Goal: Task Accomplishment & Management: Manage account settings

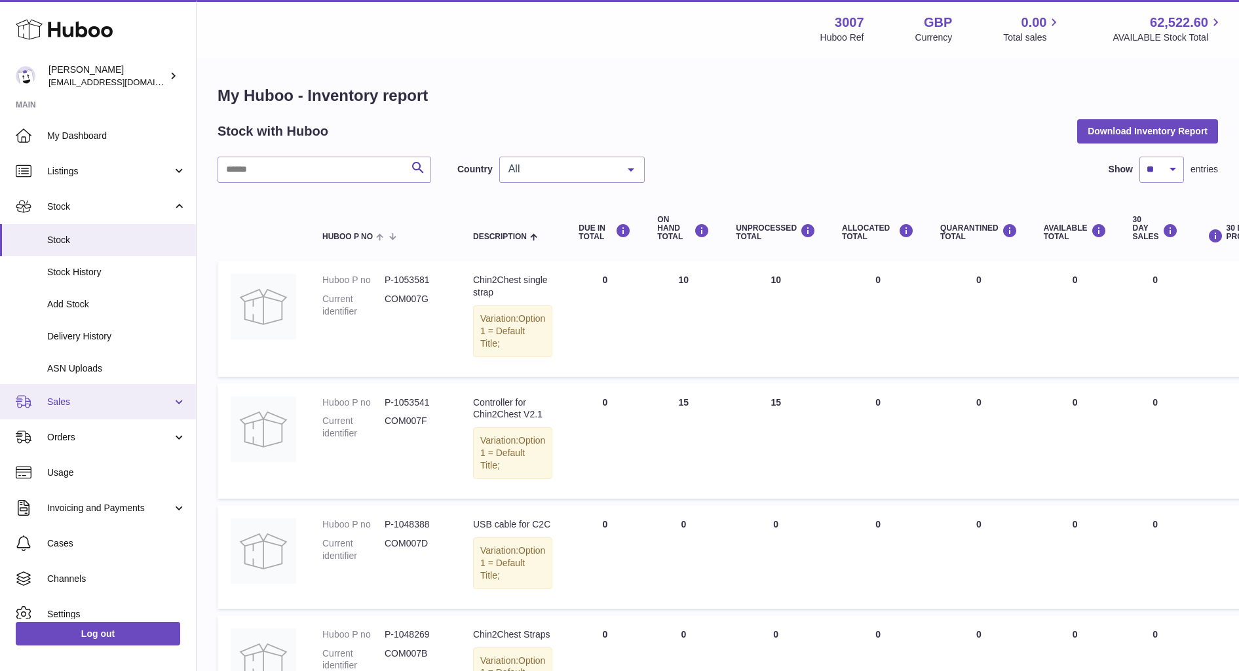
click at [82, 386] on link "Sales" at bounding box center [98, 401] width 196 height 35
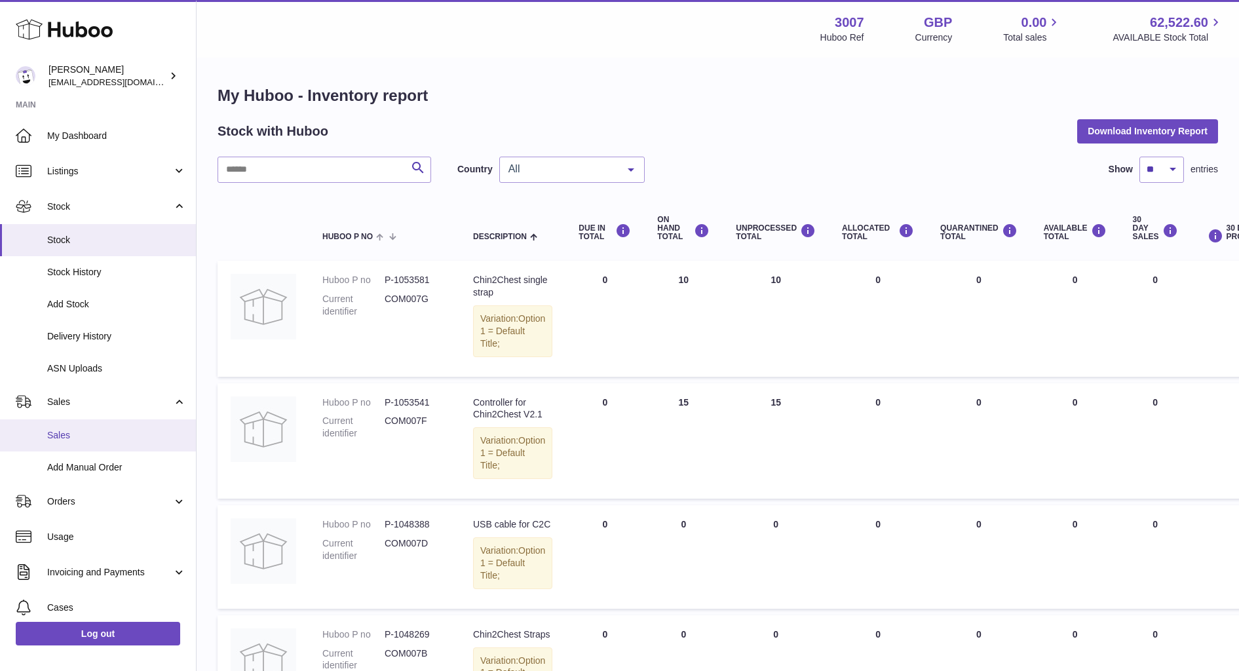
click at [77, 424] on link "Sales" at bounding box center [98, 435] width 196 height 32
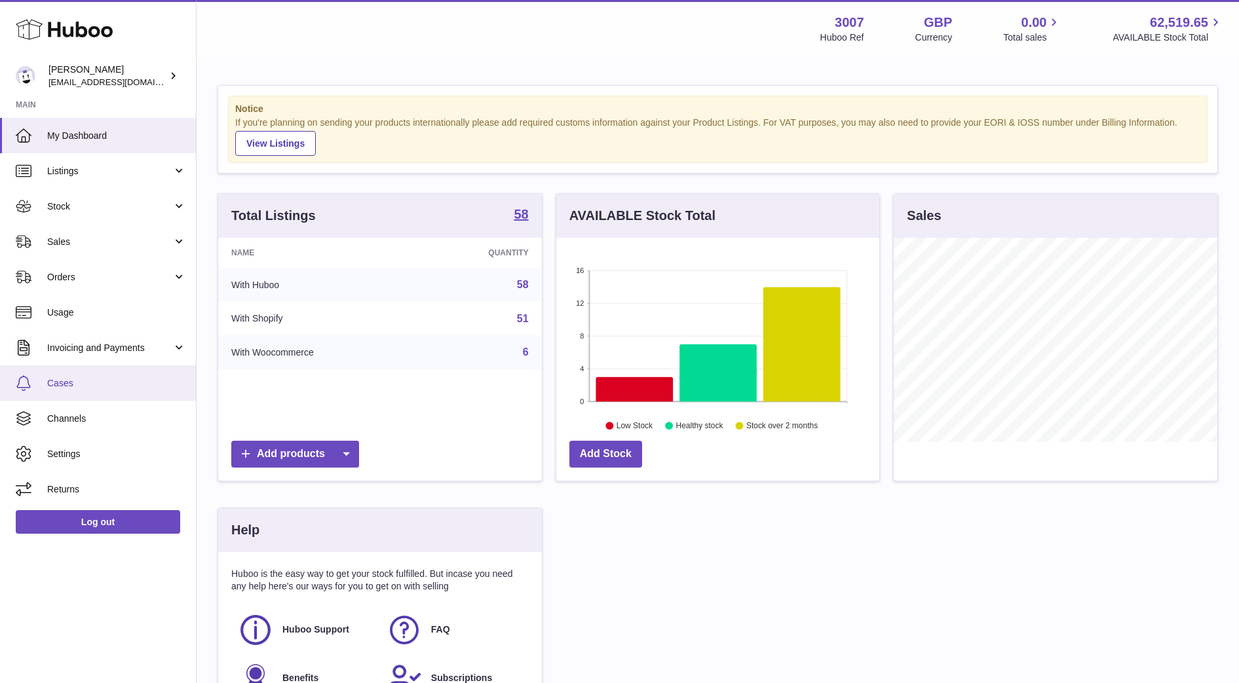
scroll to position [204, 323]
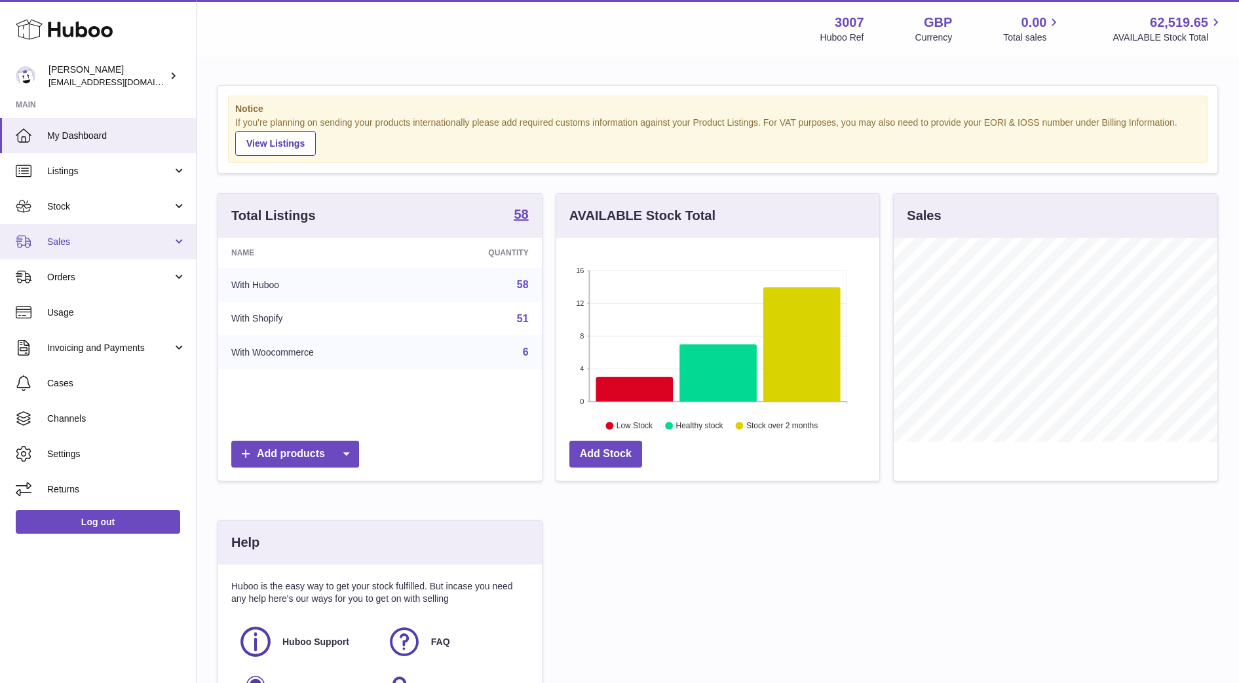
click at [109, 236] on span "Sales" at bounding box center [109, 242] width 125 height 12
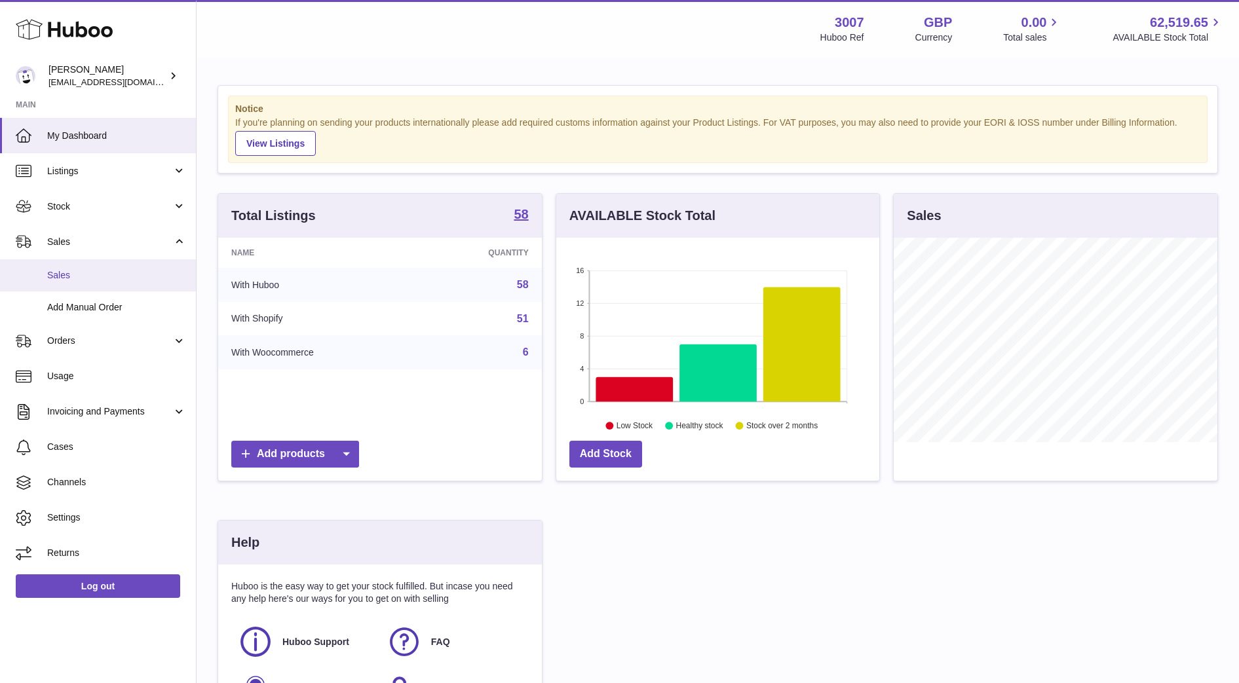
click at [104, 269] on span "Sales" at bounding box center [116, 275] width 139 height 12
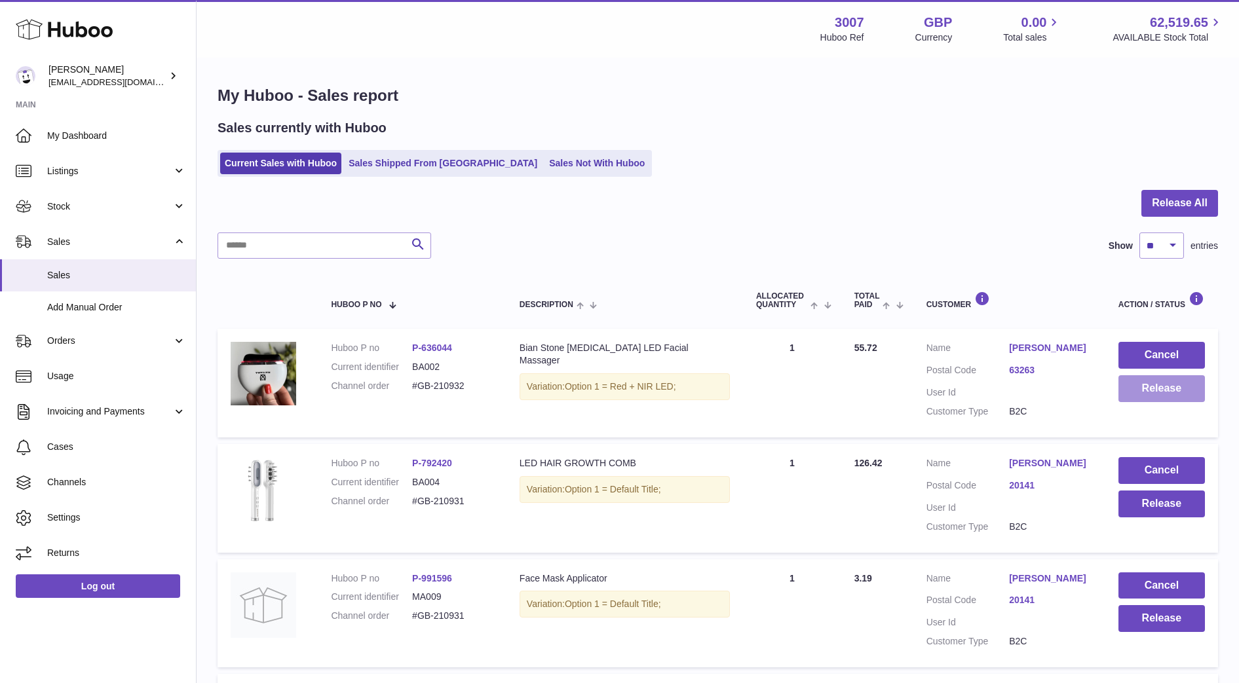
click at [1146, 387] on button "Release" at bounding box center [1161, 388] width 86 height 27
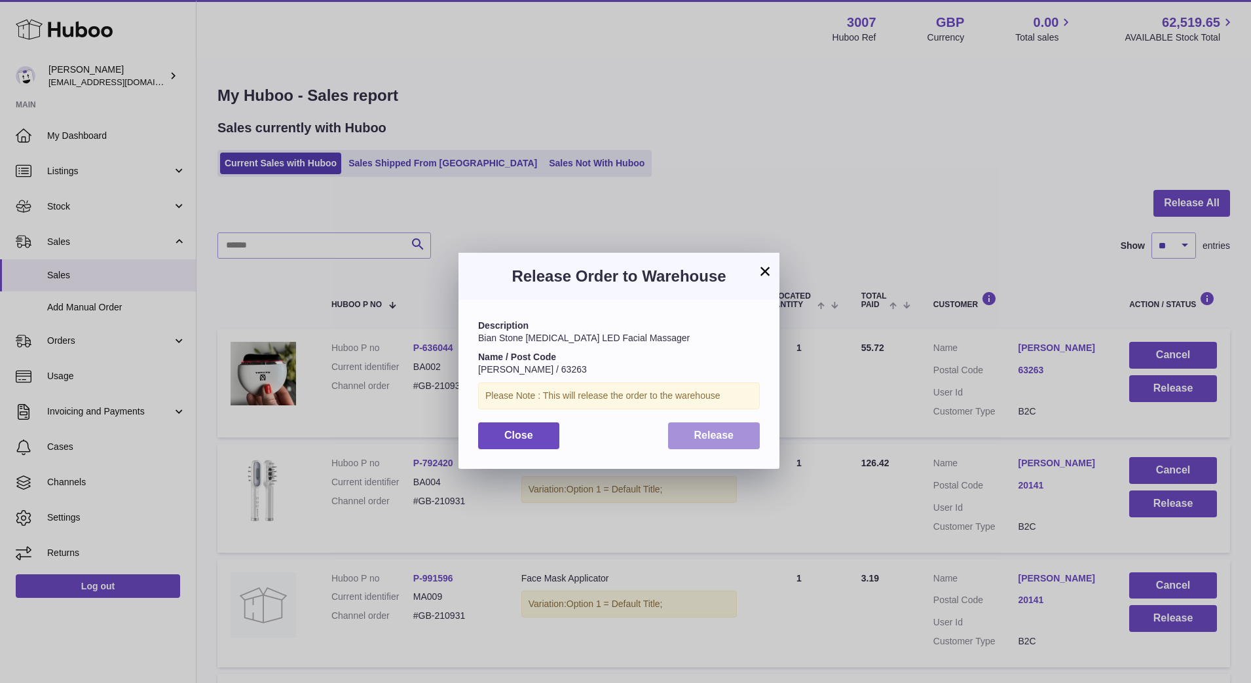
click at [696, 442] on button "Release" at bounding box center [714, 435] width 92 height 27
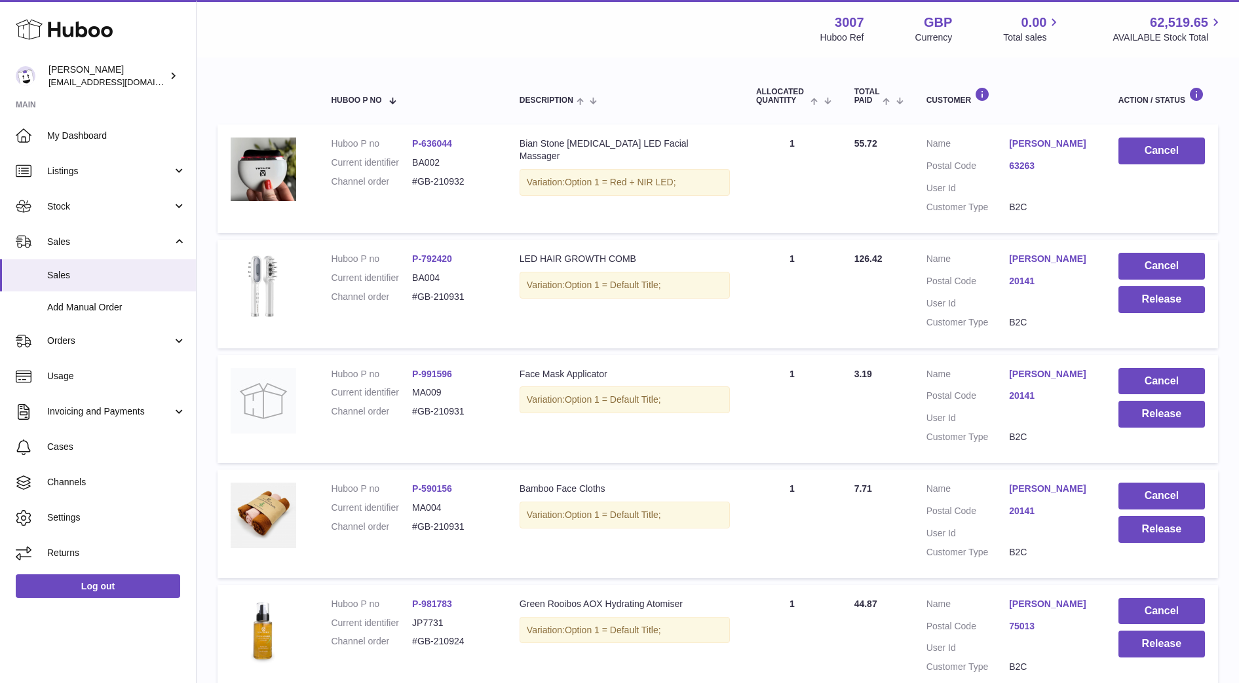
scroll to position [219, 0]
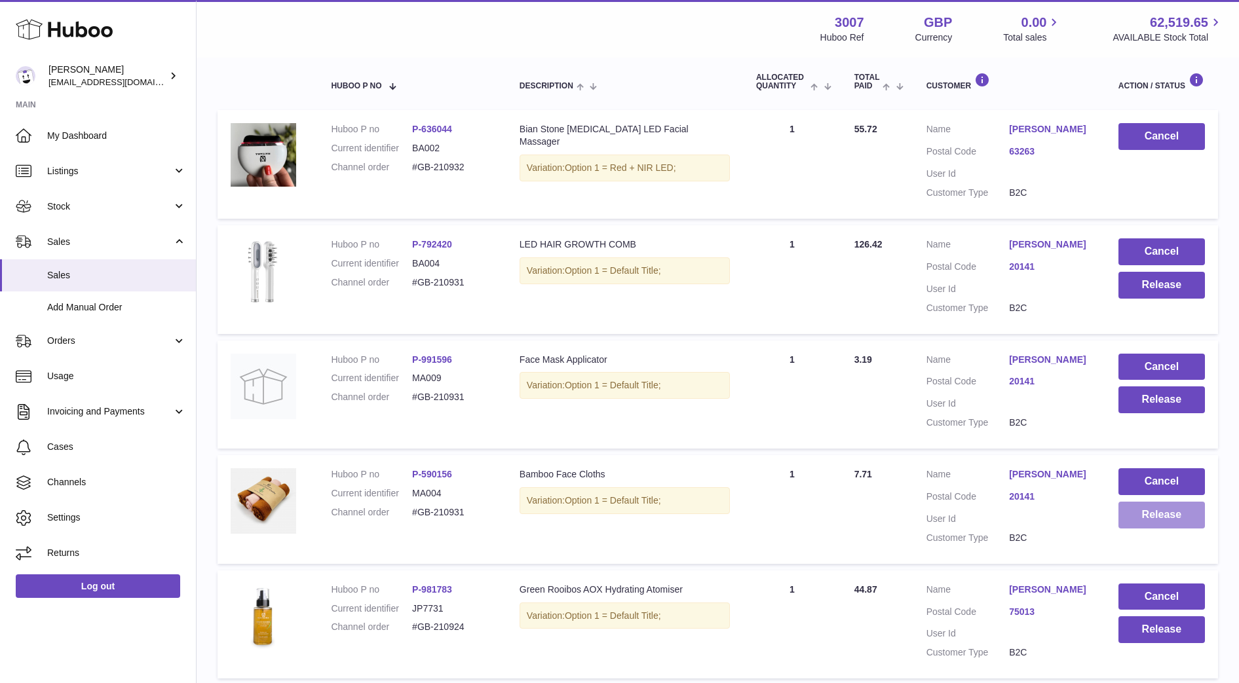
click at [1142, 520] on button "Release" at bounding box center [1161, 515] width 86 height 27
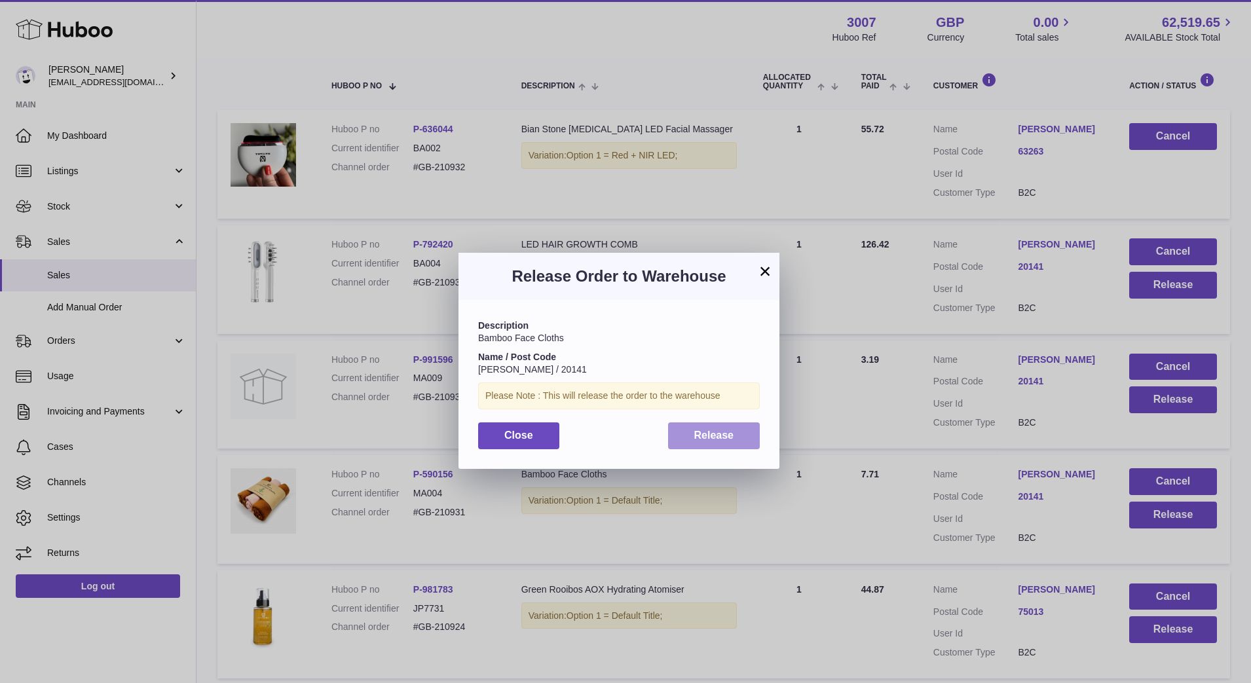
click at [716, 436] on span "Release" at bounding box center [714, 435] width 40 height 11
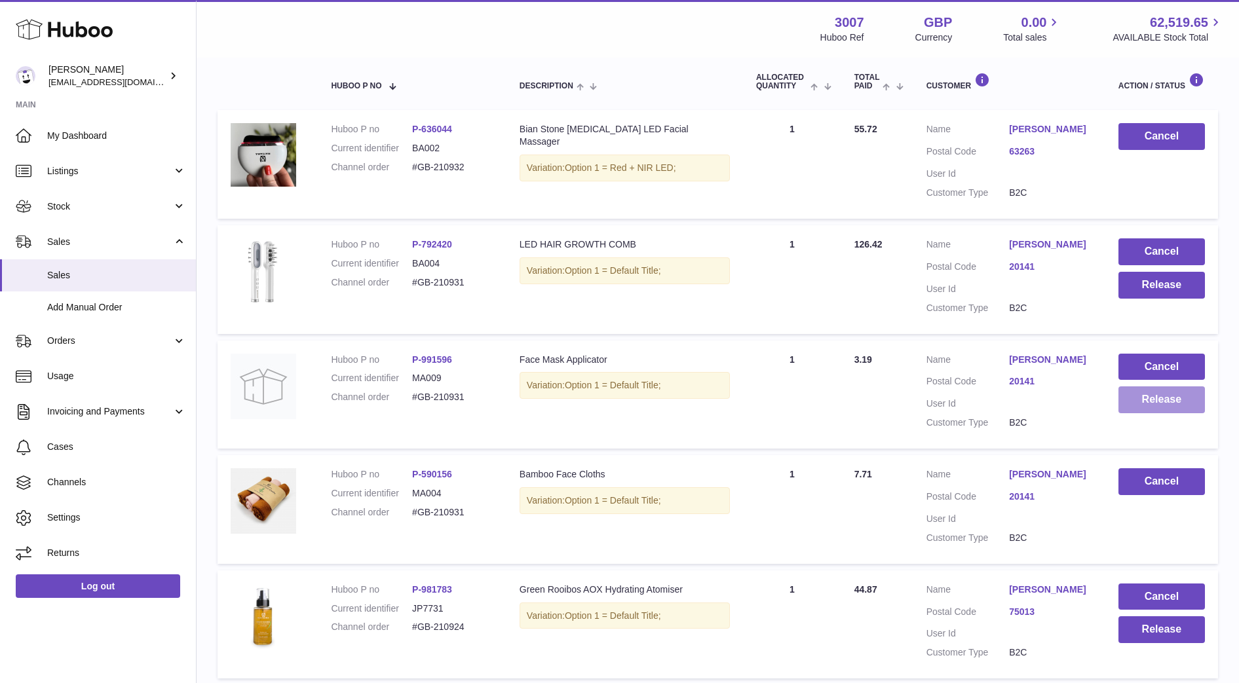
click at [1148, 406] on button "Release" at bounding box center [1161, 399] width 86 height 27
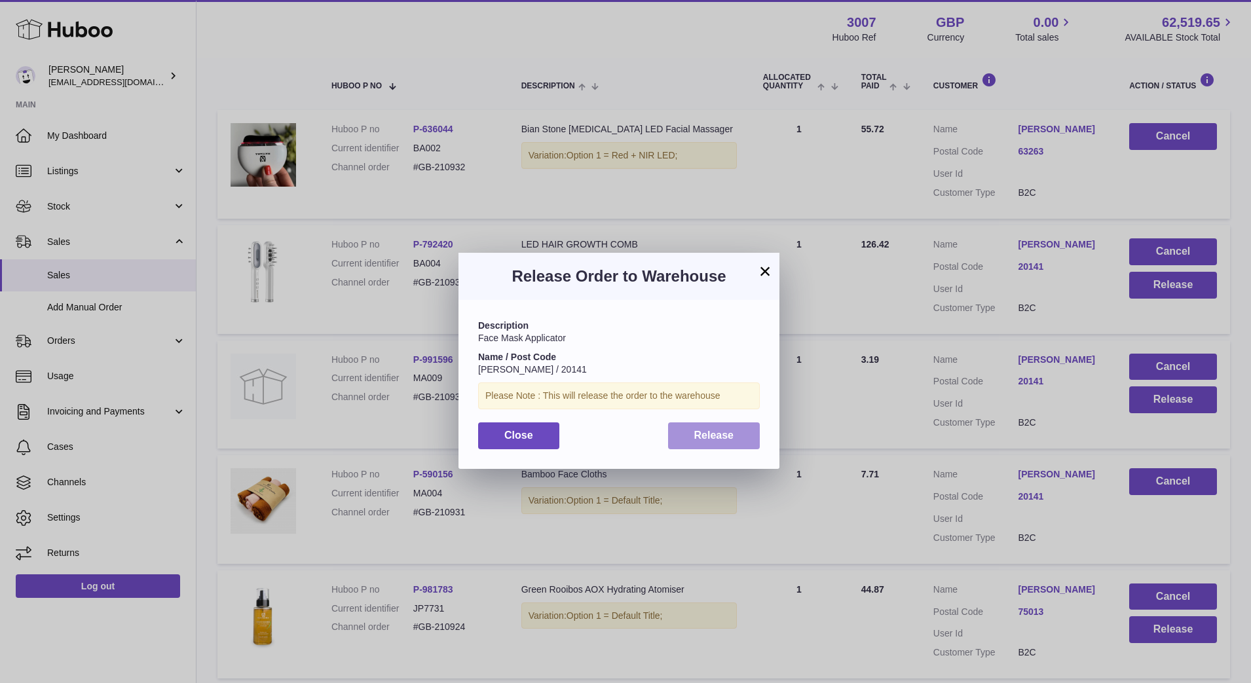
click at [732, 438] on span "Release" at bounding box center [714, 435] width 40 height 11
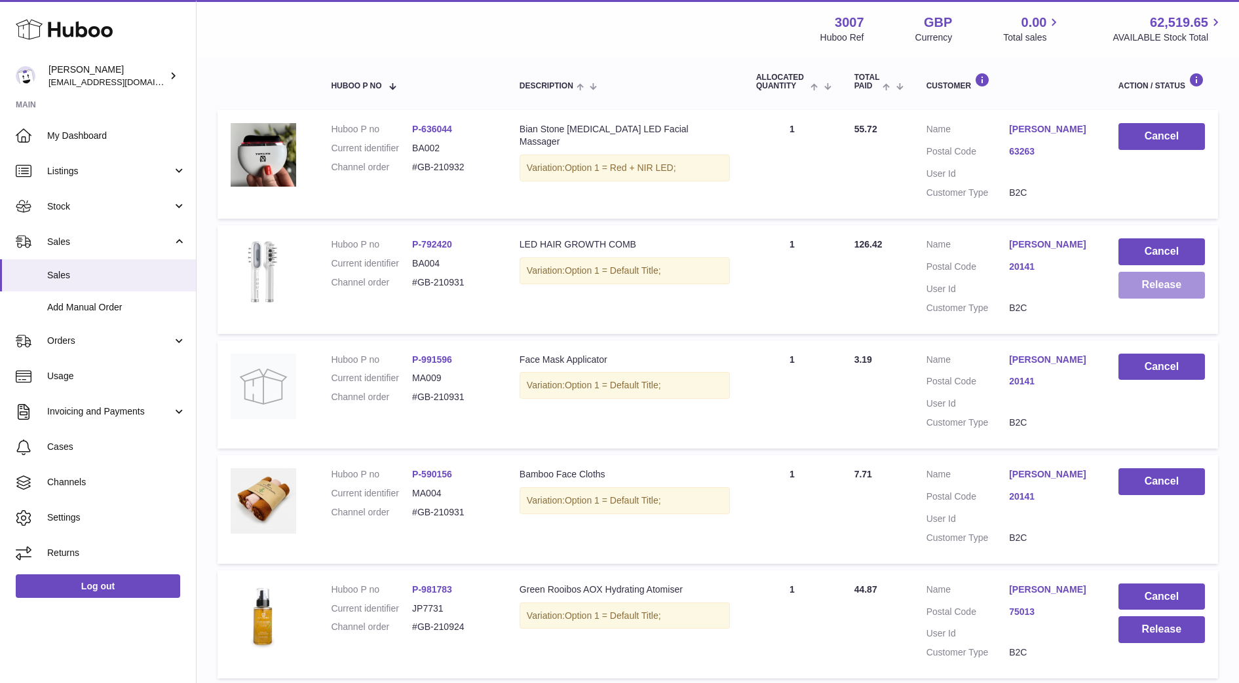
click at [1154, 295] on button "Release" at bounding box center [1161, 285] width 86 height 27
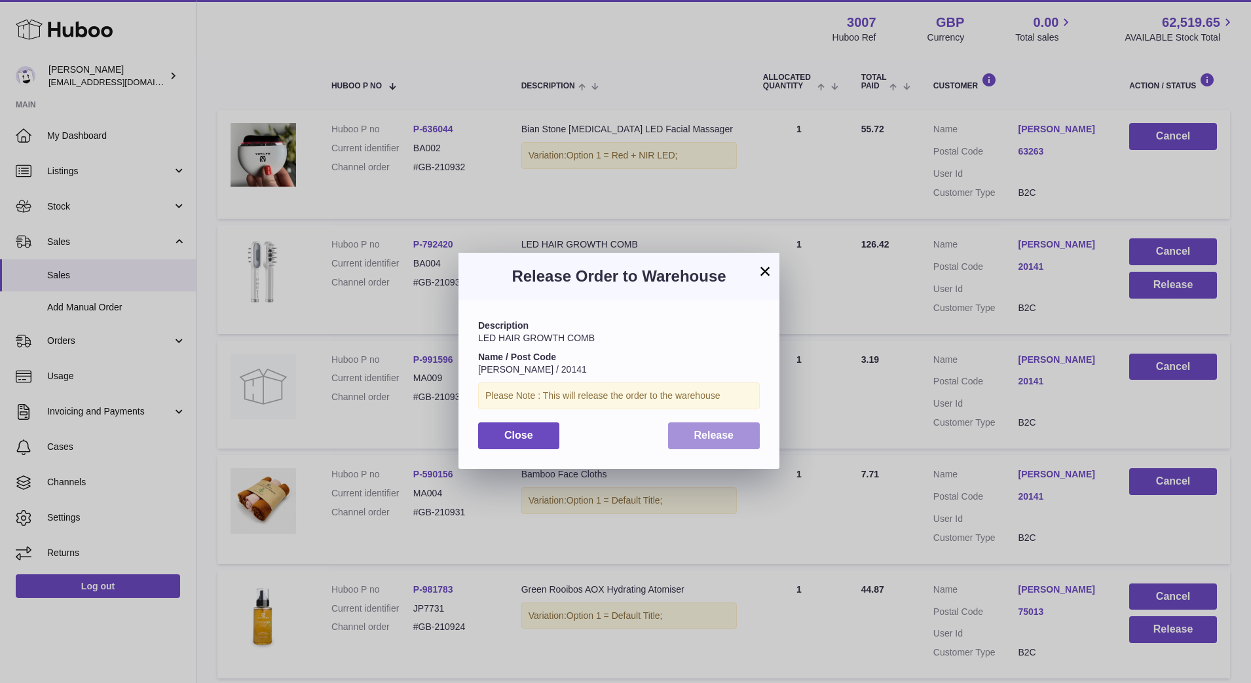
click at [738, 430] on button "Release" at bounding box center [714, 435] width 92 height 27
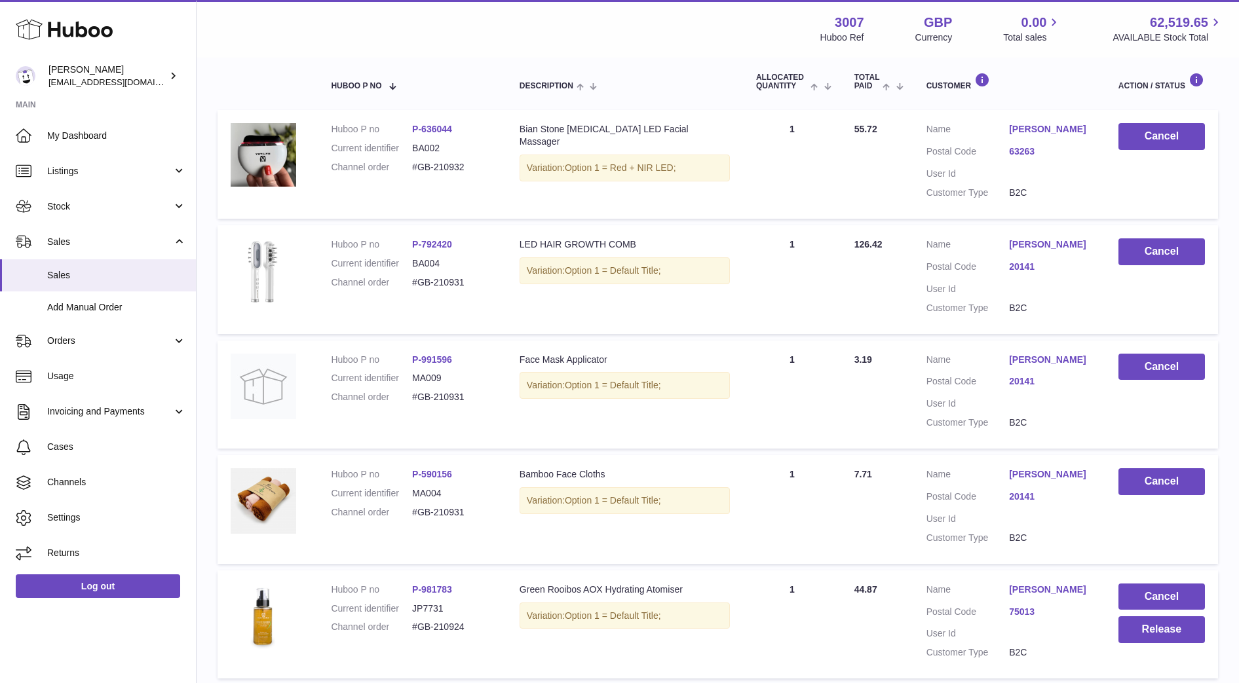
scroll to position [0, 0]
